Goal: Task Accomplishment & Management: Manage account settings

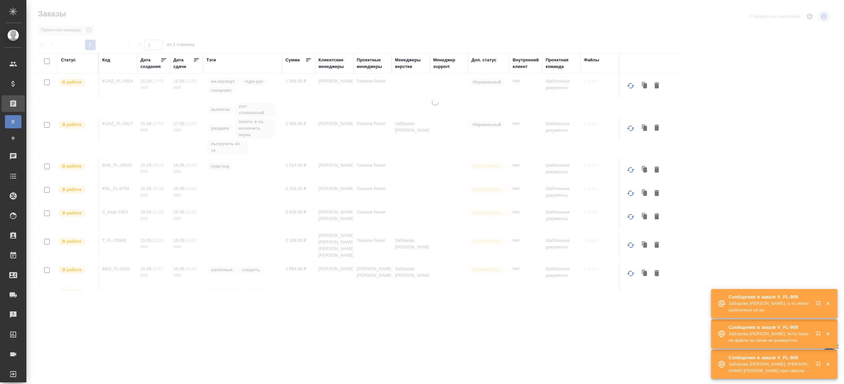
click at [111, 61] on div "Код" at bounding box center [118, 60] width 32 height 7
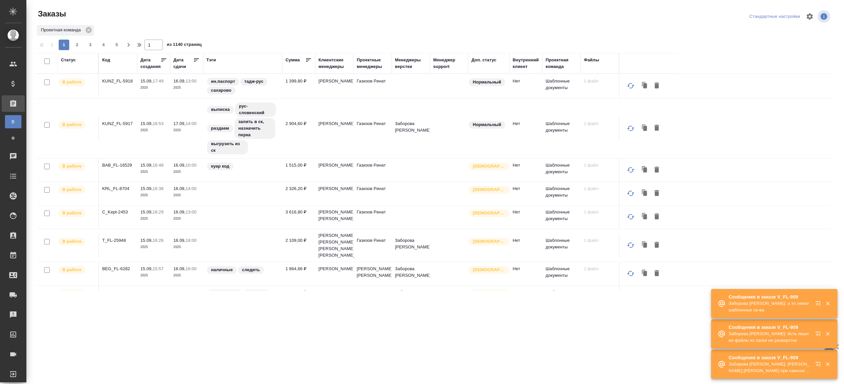
click at [103, 61] on div "Код" at bounding box center [106, 60] width 8 height 7
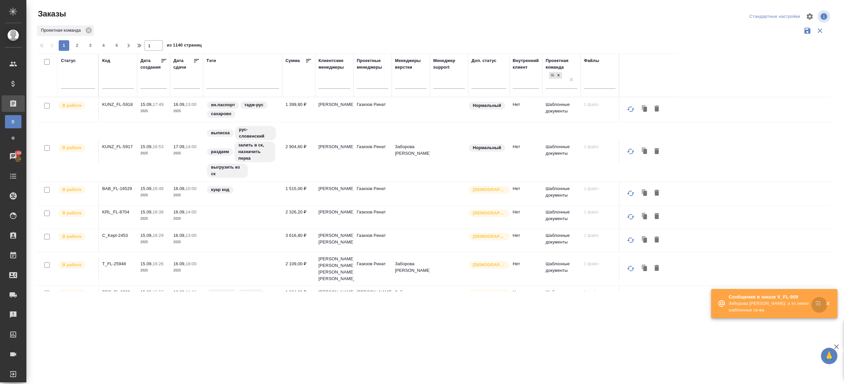
click at [818, 303] on icon "button" at bounding box center [819, 305] width 8 height 8
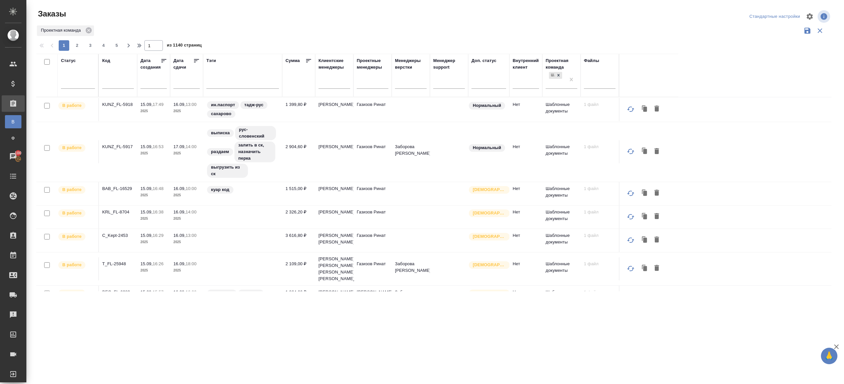
click at [126, 86] on input "text" at bounding box center [118, 84] width 32 height 8
paste input "S_SMNS-ZDR-78"
type input "S_SMNS-ZDR-78"
click at [252, 23] on div "Заказы" at bounding box center [169, 17] width 267 height 16
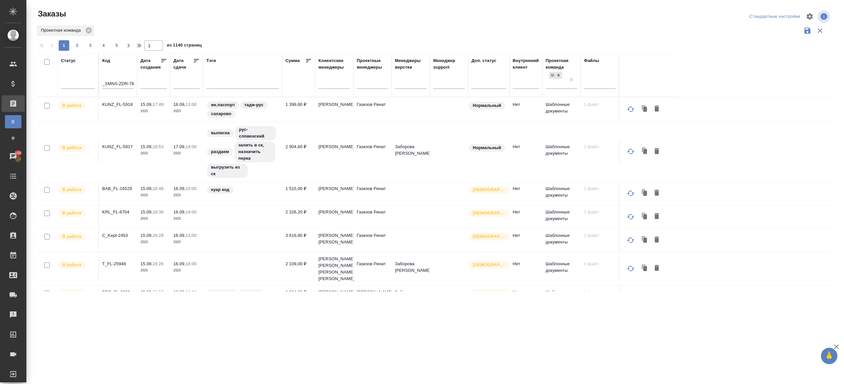
scroll to position [0, 0]
click at [252, 23] on div "Заказы Стандартные настройки Проектная команда 1 2 3 4 5 1 из 1140 страниц Стат…" at bounding box center [437, 147] width 808 height 295
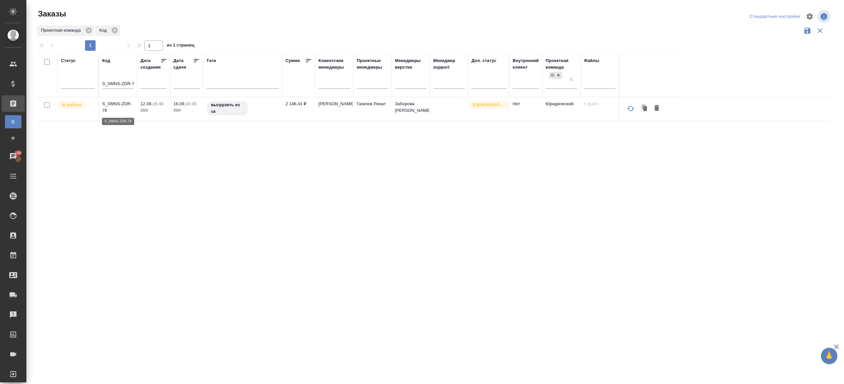
click at [118, 102] on p "S_SMNS-ZDR-78" at bounding box center [118, 107] width 32 height 13
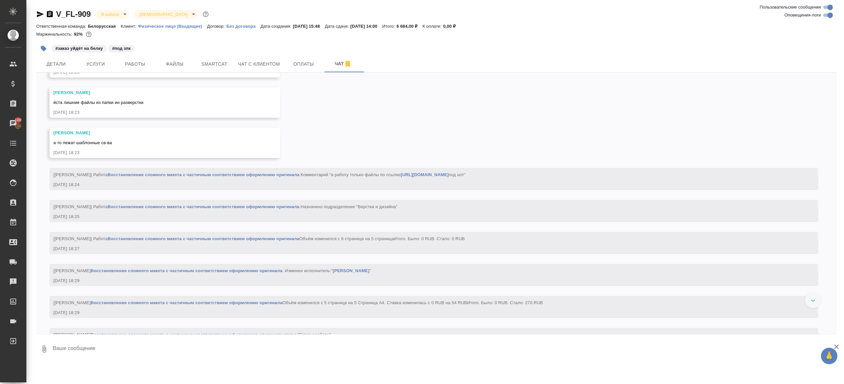
scroll to position [1635, 0]
click at [142, 68] on span "Работы" at bounding box center [135, 64] width 32 height 8
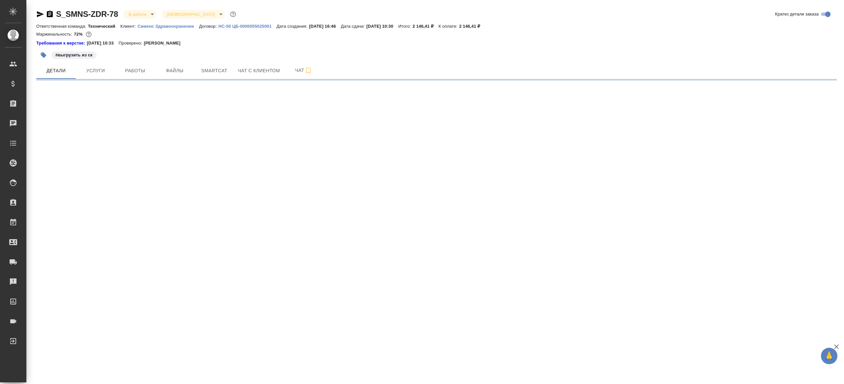
select select "RU"
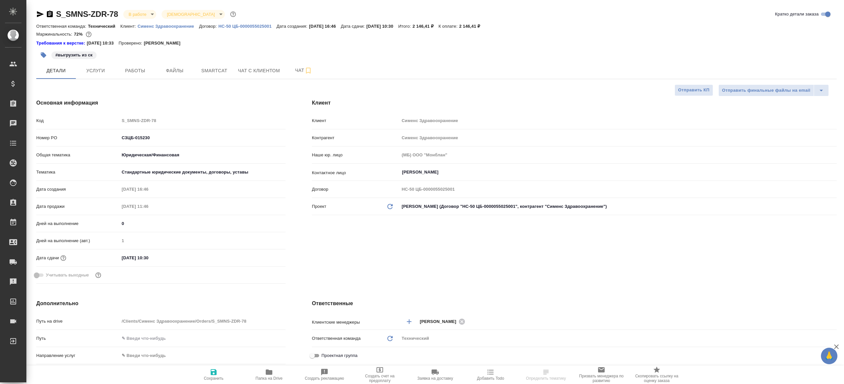
type textarea "x"
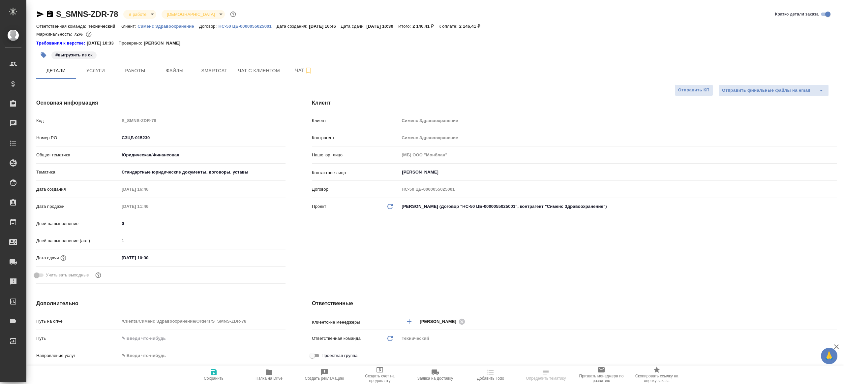
type textarea "x"
click at [131, 77] on button "Работы" at bounding box center [135, 70] width 40 height 16
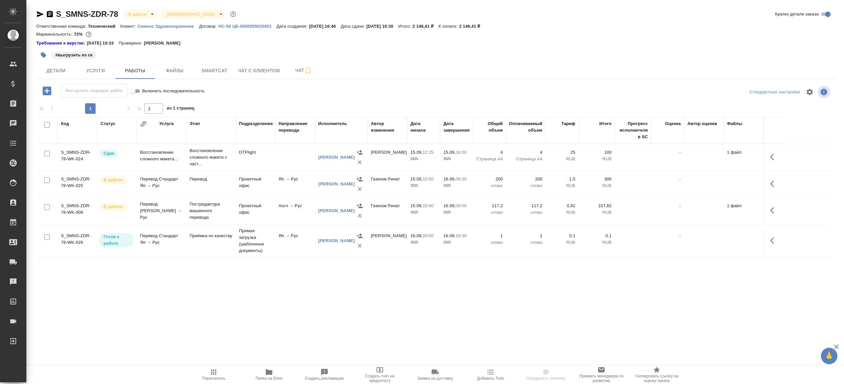
click at [244, 183] on td "Проектный офис" at bounding box center [256, 183] width 40 height 23
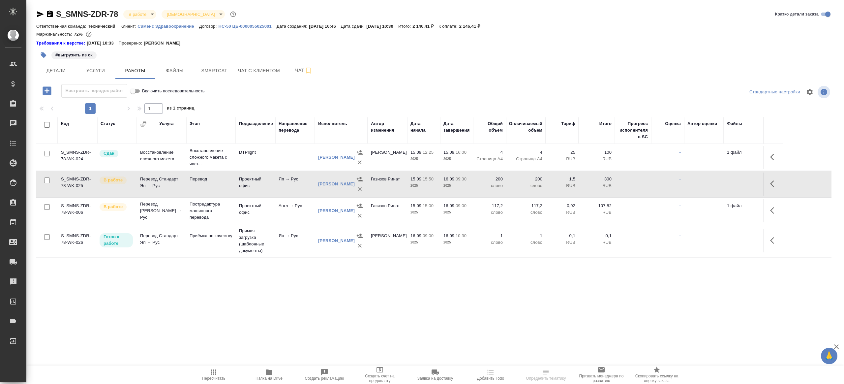
click at [244, 183] on td "Проектный офис" at bounding box center [256, 183] width 40 height 23
click at [770, 181] on icon "button" at bounding box center [774, 184] width 8 height 8
click at [727, 181] on icon "button" at bounding box center [725, 184] width 6 height 6
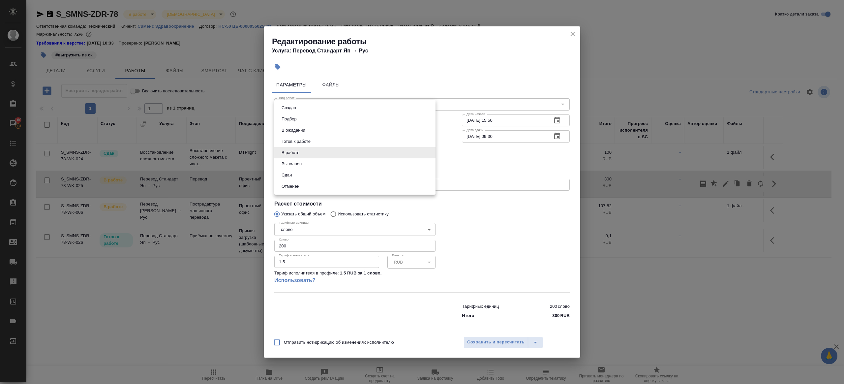
click at [292, 148] on body "🙏 .cls-1 fill:#fff; AWATERA Gazizov Rinat Клиенты Спецификации Заказы 100 Чаты …" at bounding box center [422, 192] width 844 height 384
click at [294, 175] on li "Сдан" at bounding box center [354, 174] width 161 height 11
type input "closed"
drag, startPoint x: 297, startPoint y: 245, endPoint x: 203, endPoint y: 244, distance: 94.3
click at [205, 244] on div "Редактирование работы Услуга: Перевод Стандарт Яп → Рус Параметры Файлы Вид раб…" at bounding box center [422, 192] width 844 height 384
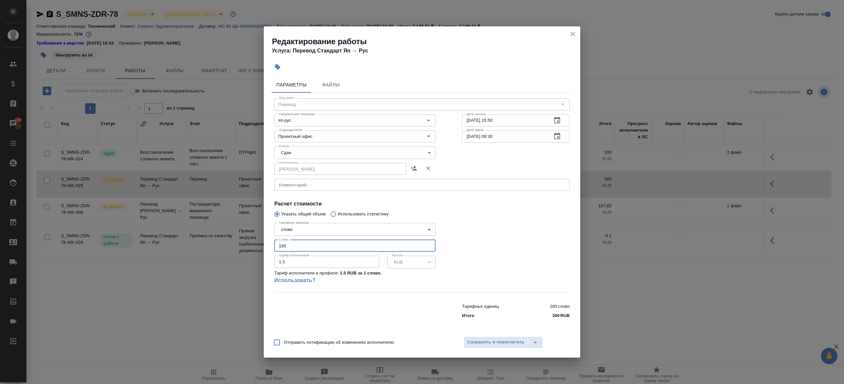
type input "195"
click at [488, 280] on div at bounding box center [516, 256] width 134 height 98
click at [485, 341] on span "Сохранить и пересчитать" at bounding box center [495, 342] width 57 height 8
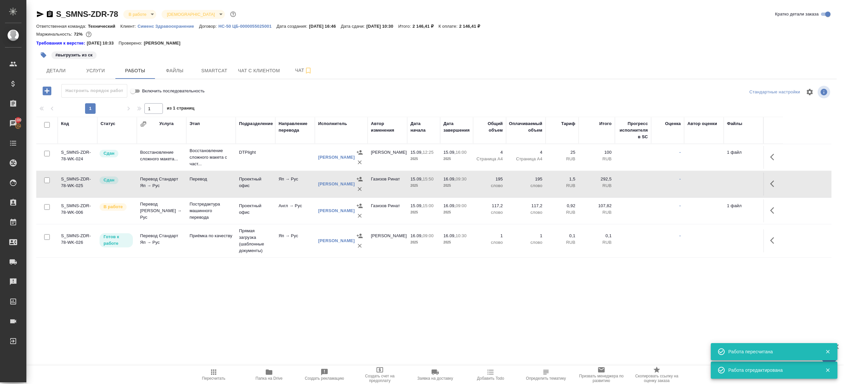
click at [211, 378] on span "Пересчитать" at bounding box center [213, 378] width 23 height 5
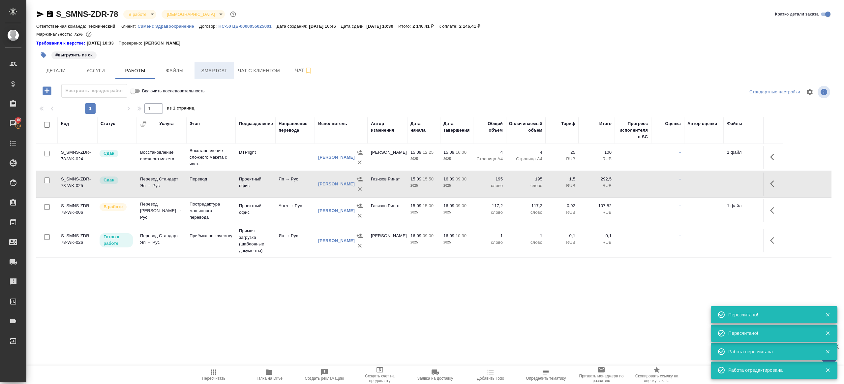
click at [215, 71] on span "Smartcat" at bounding box center [214, 71] width 32 height 8
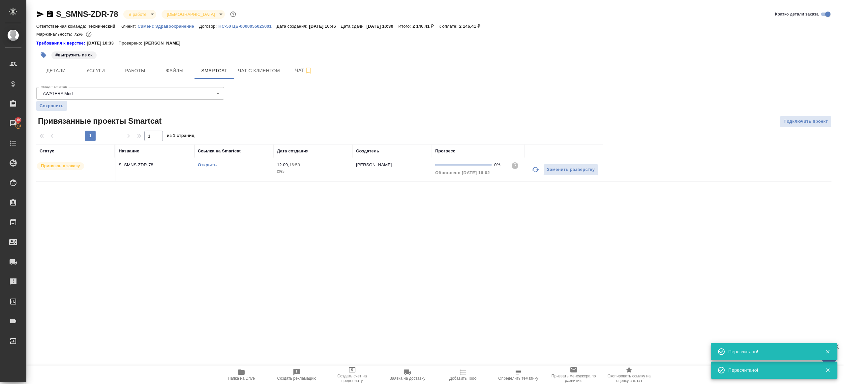
click at [537, 168] on icon "button" at bounding box center [535, 169] width 7 height 5
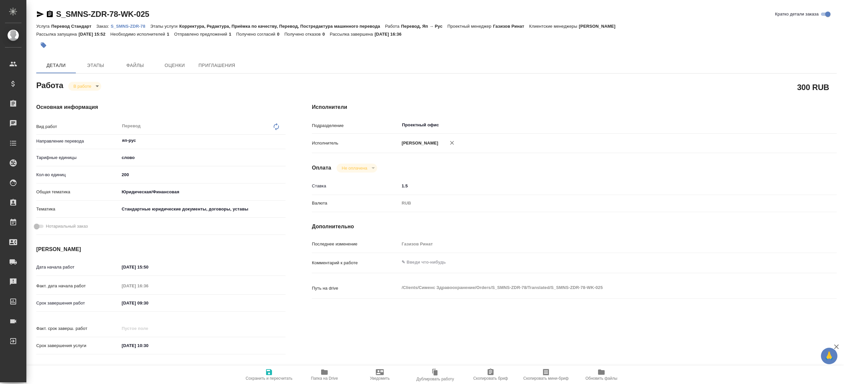
type textarea "x"
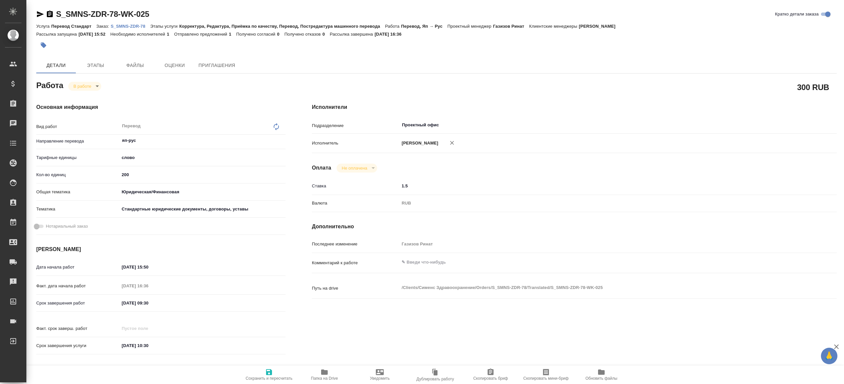
type textarea "x"
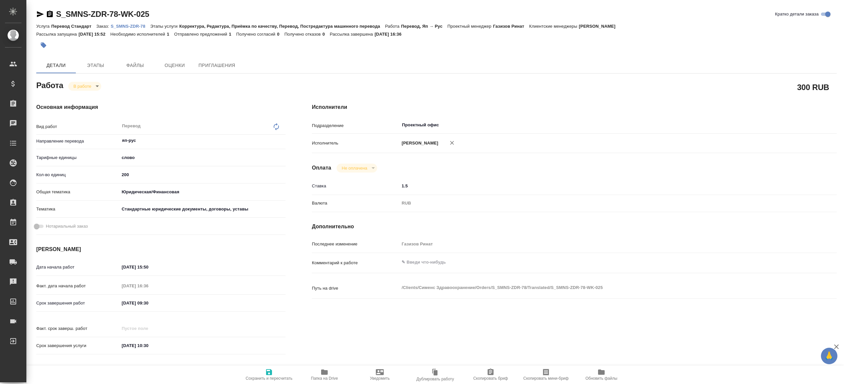
type textarea "x"
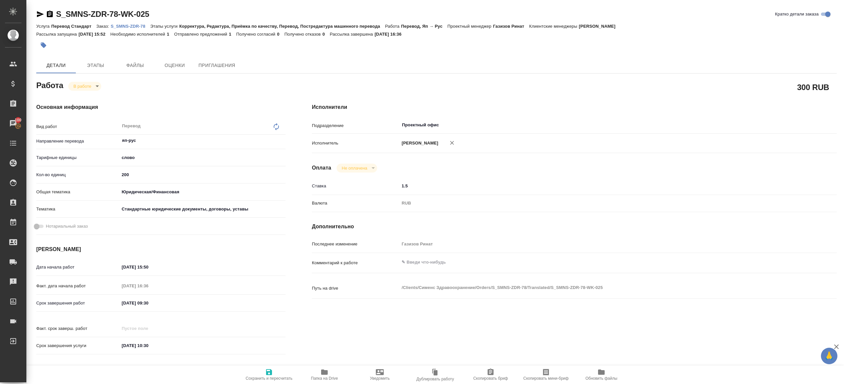
click at [321, 372] on icon "button" at bounding box center [324, 371] width 7 height 5
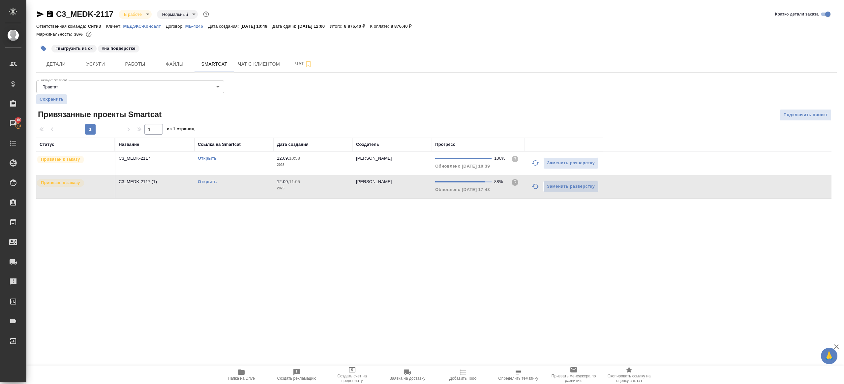
drag, startPoint x: 535, startPoint y: 183, endPoint x: 535, endPoint y: 190, distance: 7.6
click at [535, 183] on icon "button" at bounding box center [535, 186] width 8 height 8
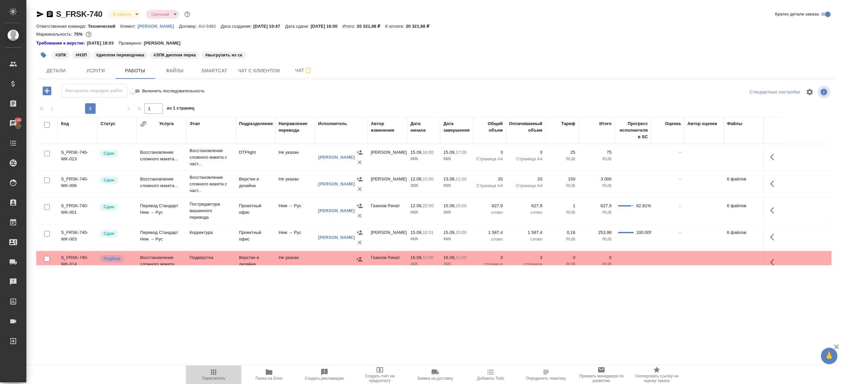
click at [201, 372] on span "Пересчитать" at bounding box center [213, 374] width 47 height 13
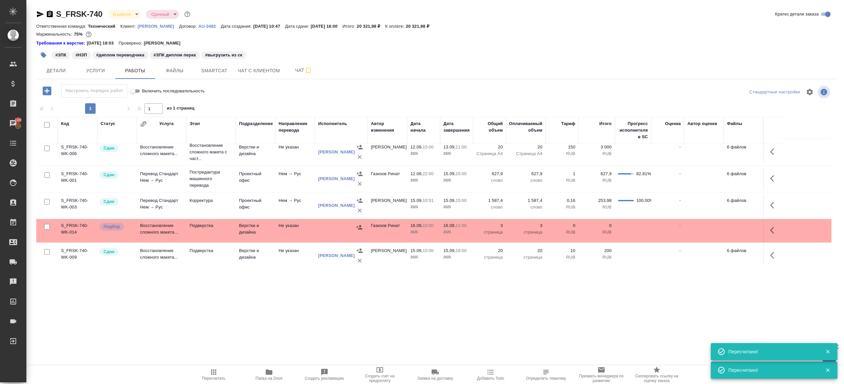
scroll to position [64, 0]
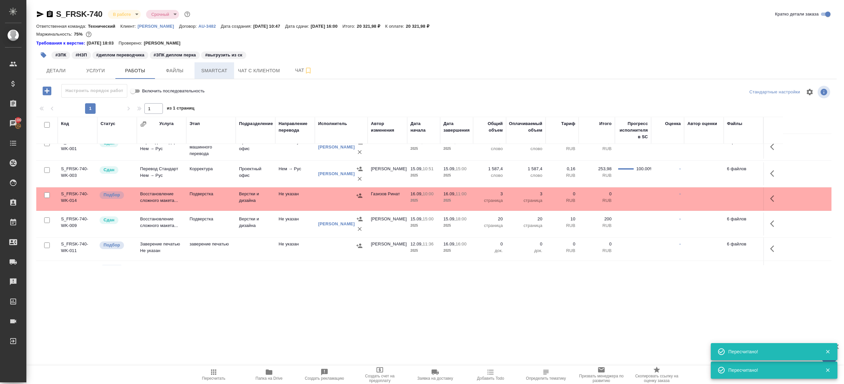
click at [220, 73] on span "Smartcat" at bounding box center [214, 71] width 32 height 8
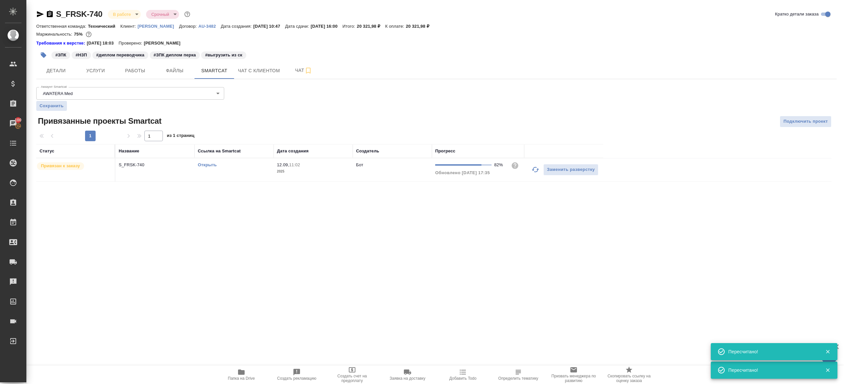
click at [534, 163] on button "button" at bounding box center [535, 170] width 16 height 16
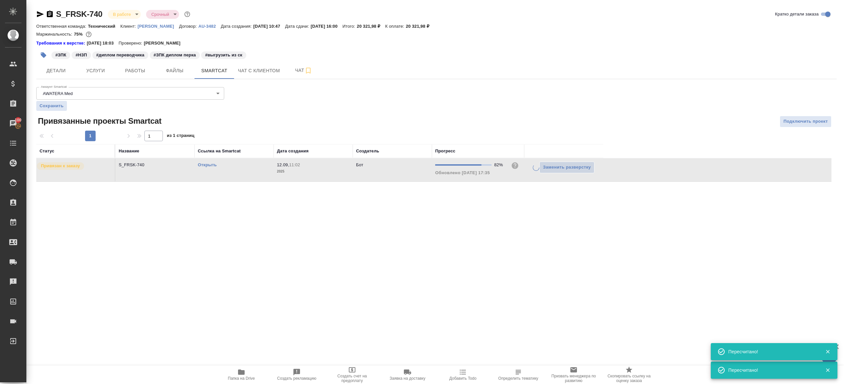
click at [501, 210] on div ".cls-1 fill:#fff; AWATERA Gazizov Rinat Клиенты Спецификации Заказы 100 Чаты To…" at bounding box center [422, 192] width 844 height 384
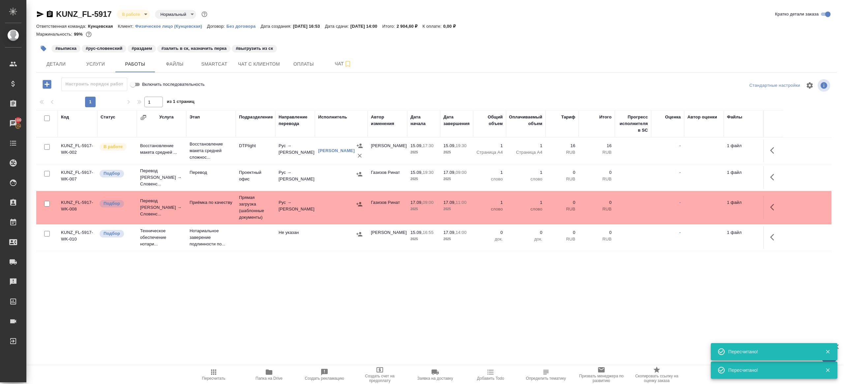
click at [209, 376] on span "Пересчитать" at bounding box center [213, 378] width 23 height 5
click at [200, 62] on span "Smartcat" at bounding box center [214, 64] width 32 height 8
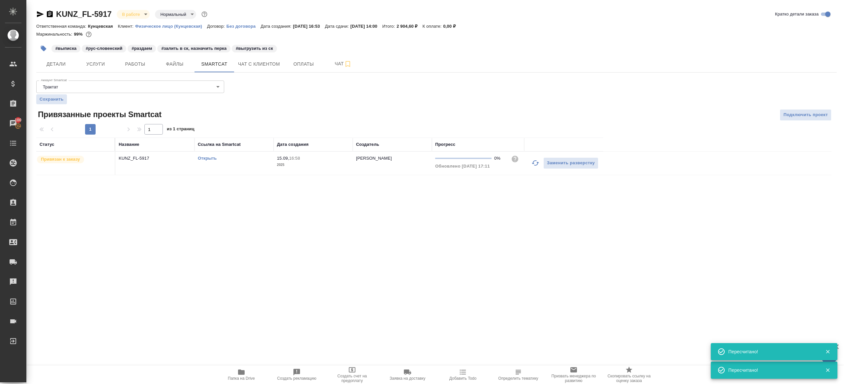
click at [210, 159] on link "Открыть" at bounding box center [207, 158] width 19 height 5
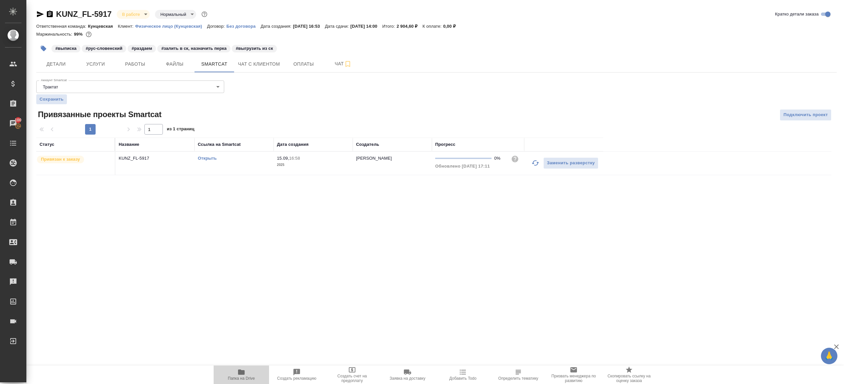
click at [243, 365] on button "Папка на Drive" at bounding box center [241, 374] width 55 height 18
click at [125, 62] on span "Работы" at bounding box center [135, 64] width 32 height 8
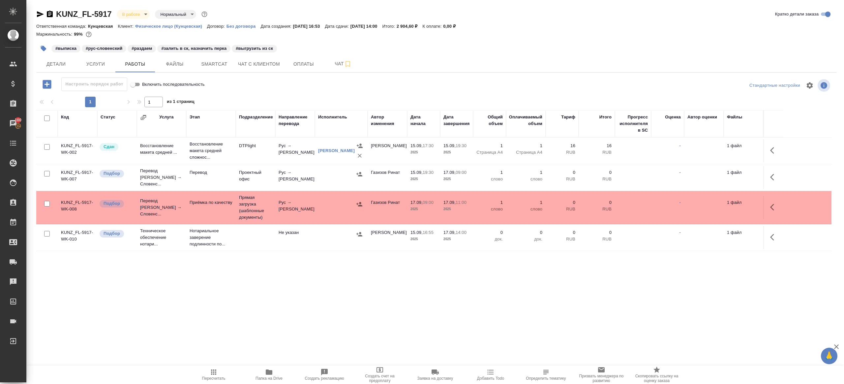
click at [778, 171] on button "button" at bounding box center [774, 177] width 16 height 16
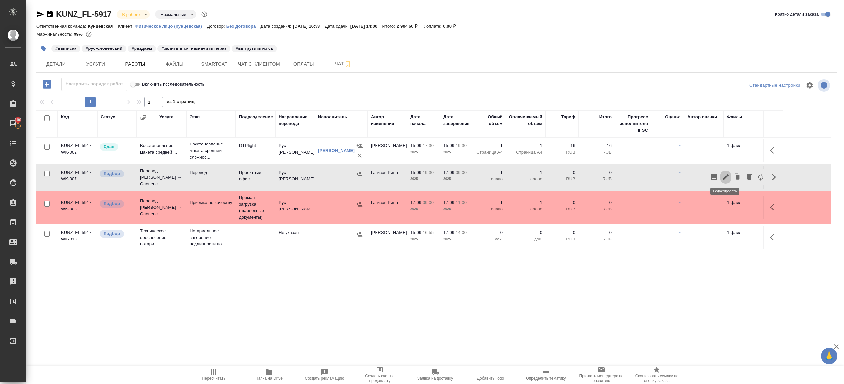
click at [722, 170] on button "button" at bounding box center [725, 177] width 11 height 16
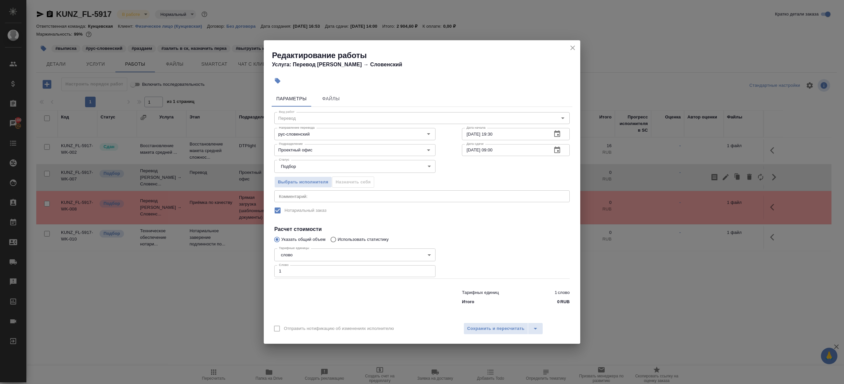
click at [298, 268] on input "1" at bounding box center [354, 271] width 161 height 12
paste input "316."
type input "316.1"
click at [326, 289] on div at bounding box center [355, 295] width 188 height 26
click at [500, 334] on div "Сохранить и пересчитать" at bounding box center [516, 328] width 107 height 12
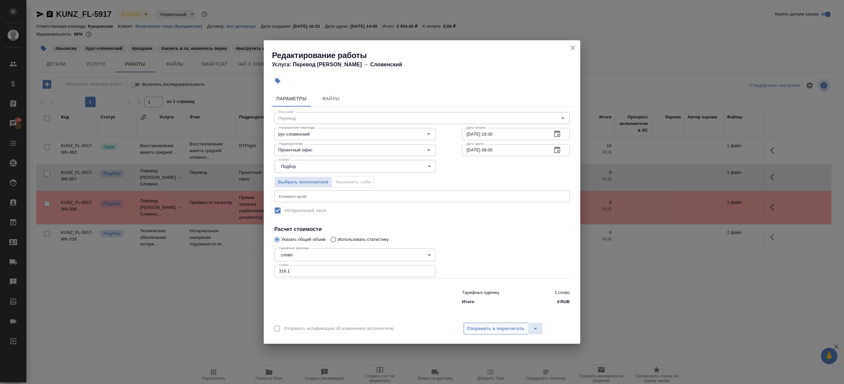
click at [496, 329] on span "Сохранить и пересчитать" at bounding box center [495, 329] width 57 height 8
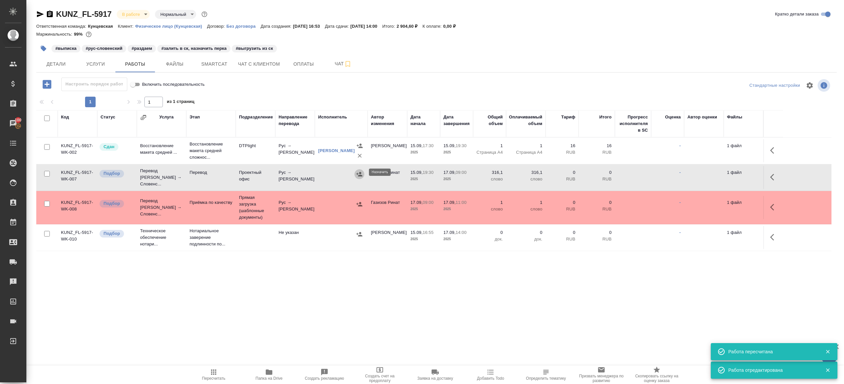
click at [360, 174] on icon "button" at bounding box center [359, 174] width 7 height 7
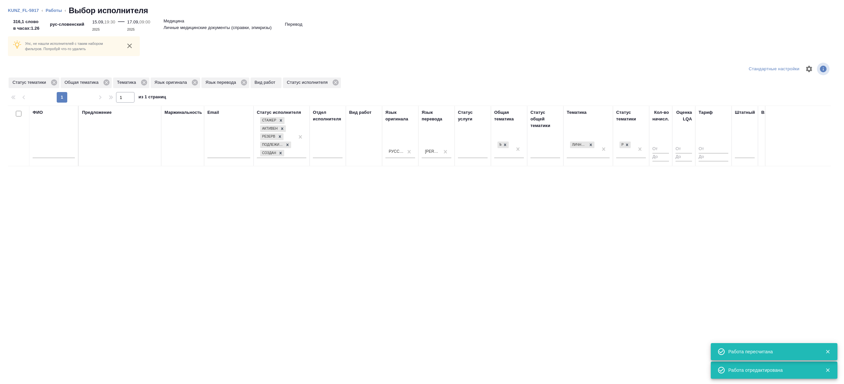
scroll to position [0, 135]
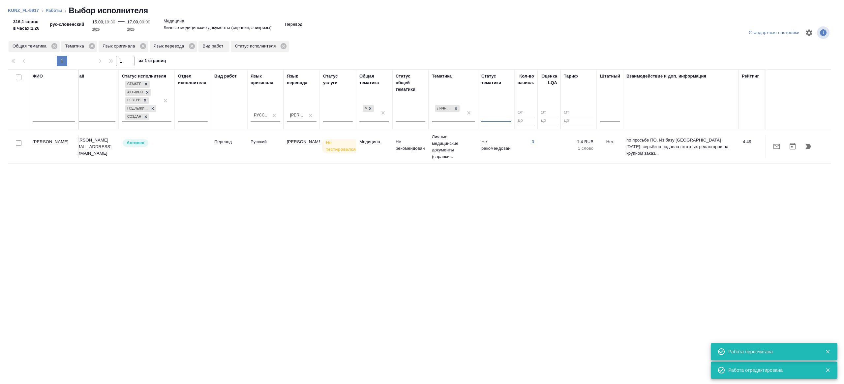
click at [506, 148] on td "Не рекомендован" at bounding box center [496, 146] width 36 height 23
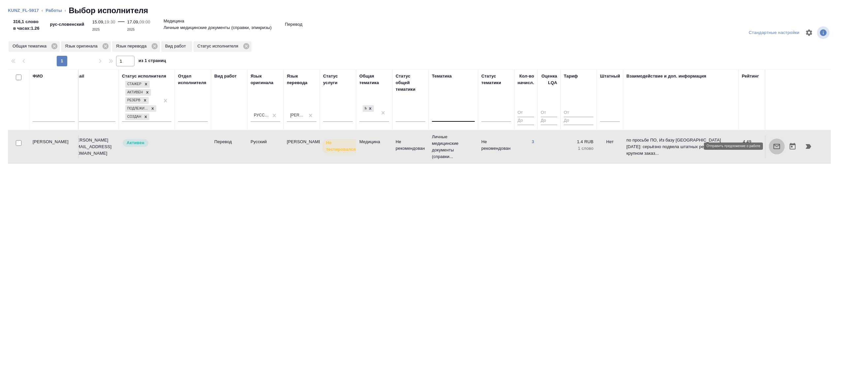
click at [771, 145] on button "button" at bounding box center [777, 146] width 16 height 16
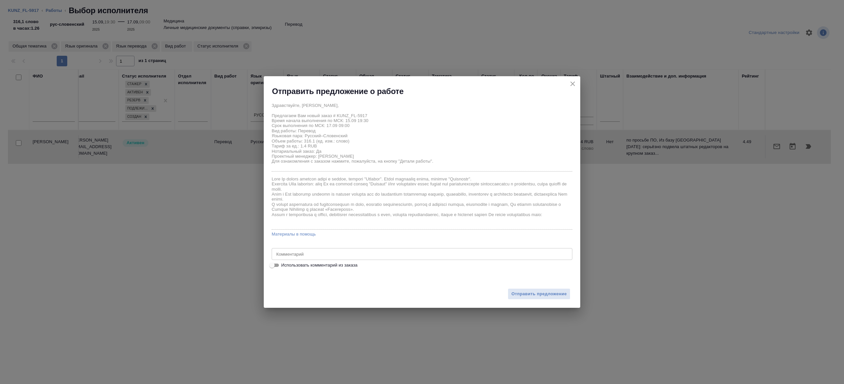
click at [282, 261] on label "Использовать комментарий из заказа" at bounding box center [417, 265] width 299 height 8
click at [282, 261] on input "Использовать комментарий из заказа" at bounding box center [272, 265] width 24 height 8
checkbox input "true"
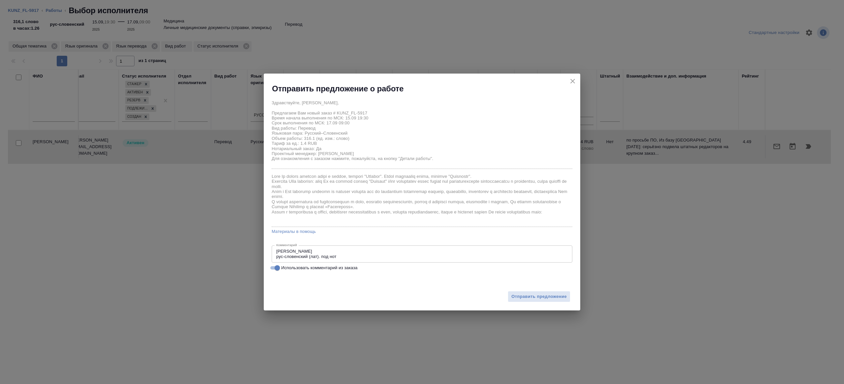
click at [350, 256] on textarea "[PERSON_NAME] рус-словенский (лат). под нот" at bounding box center [421, 254] width 291 height 10
type textarea "[PERSON_NAME] рус-словенский (лат). под нот, будет в [GEOGRAPHIC_DATA]"
click at [512, 294] on span "Отправить предложение" at bounding box center [538, 297] width 55 height 8
